Goal: Download file/media

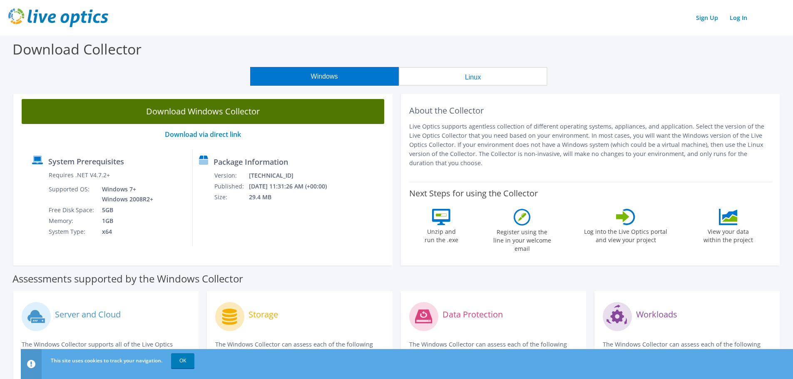
click at [204, 109] on link "Download Windows Collector" at bounding box center [203, 111] width 362 height 25
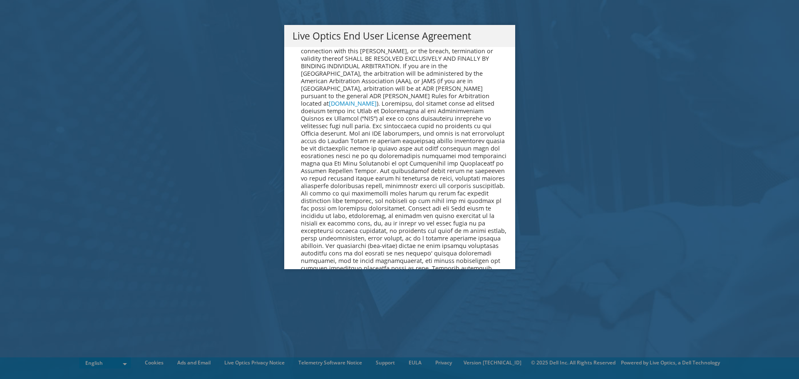
scroll to position [3147, 0]
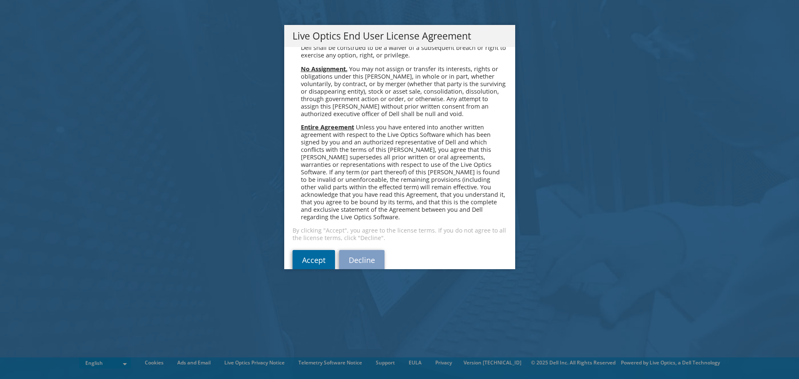
click at [315, 250] on link "Accept" at bounding box center [314, 260] width 42 height 20
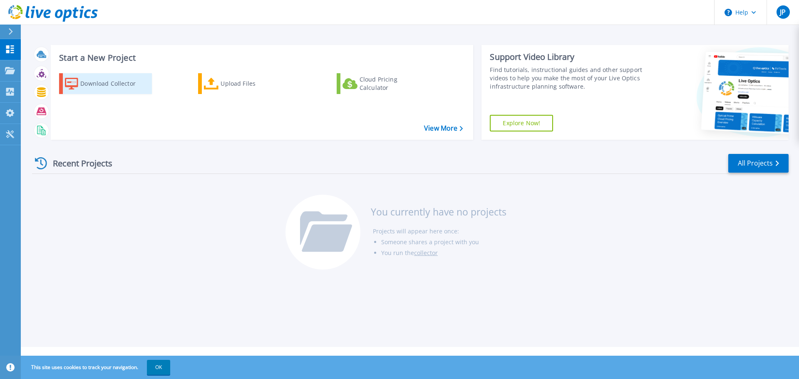
click at [119, 86] on div "Download Collector" at bounding box center [113, 83] width 67 height 17
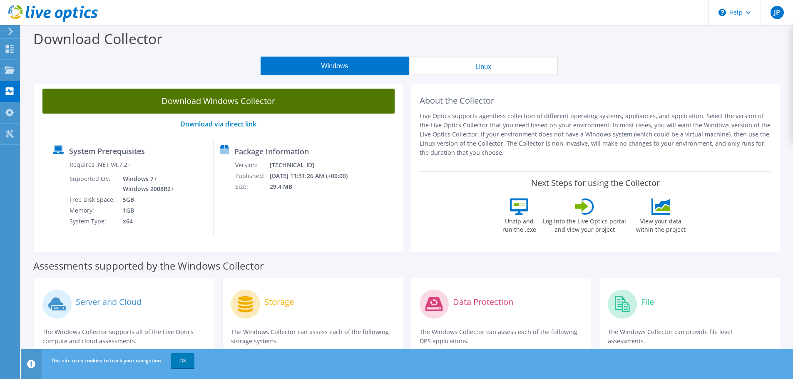
click at [278, 98] on link "Download Windows Collector" at bounding box center [218, 101] width 352 height 25
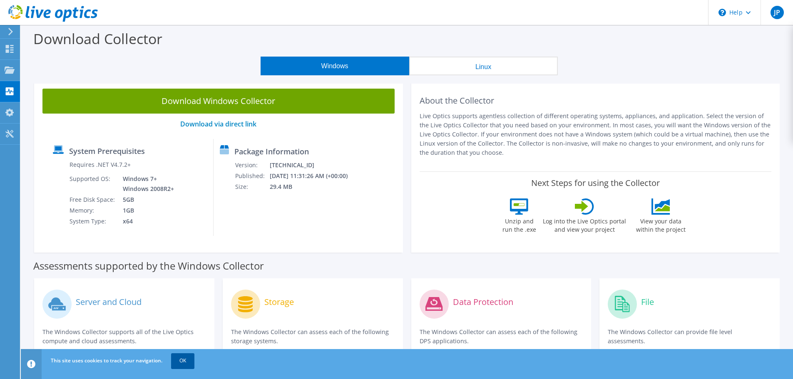
click at [186, 362] on link "OK" at bounding box center [182, 360] width 23 height 15
